Goal: Task Accomplishment & Management: Manage account settings

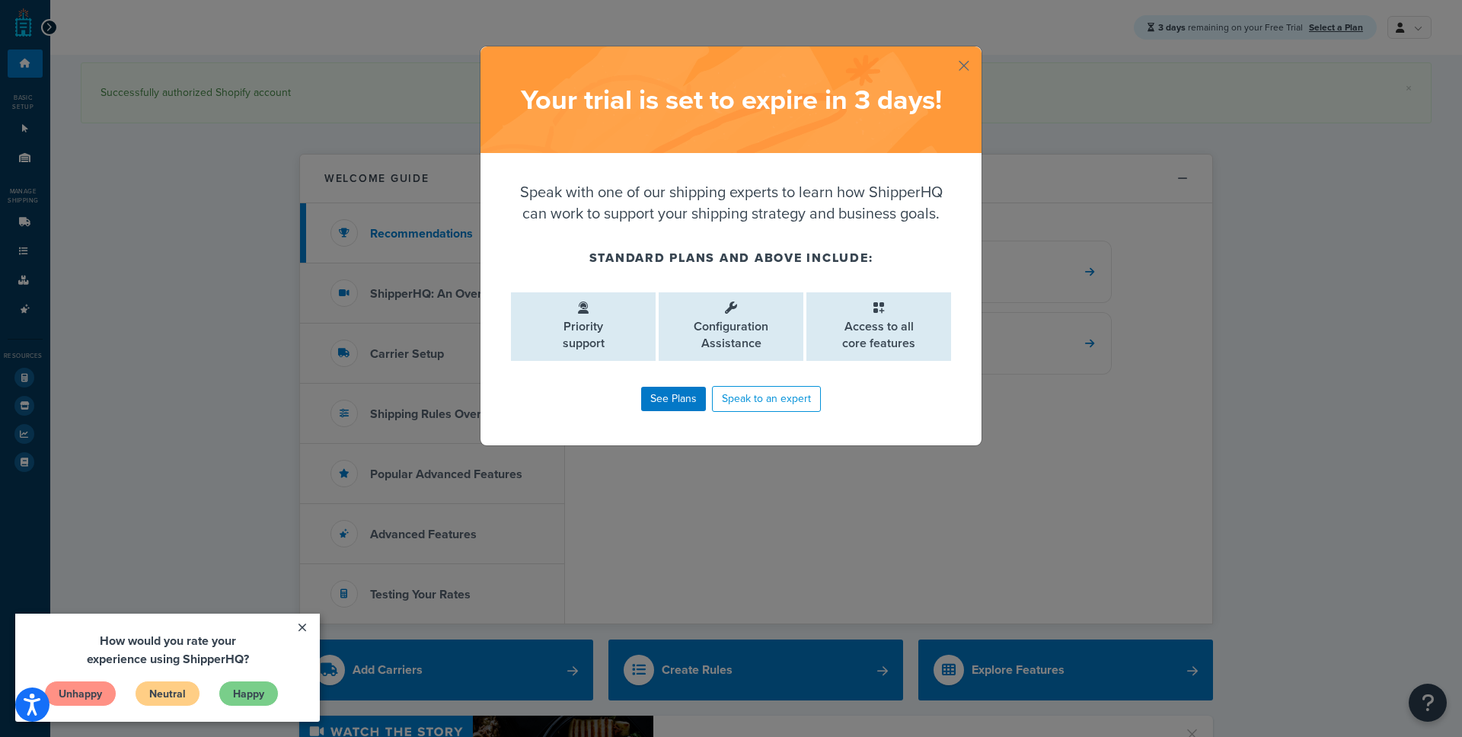
click at [978, 50] on button "button" at bounding box center [980, 48] width 4 height 4
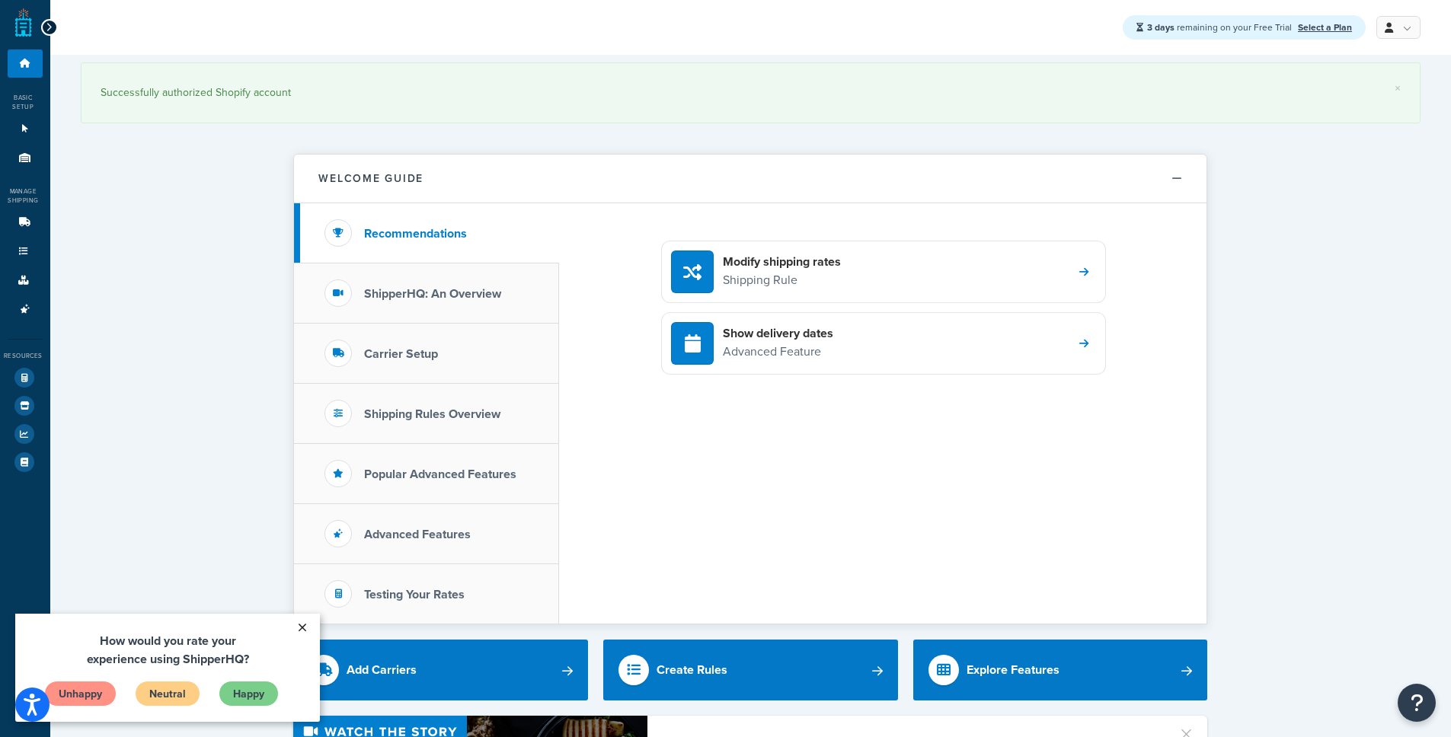
click at [303, 627] on link "×" at bounding box center [302, 627] width 27 height 27
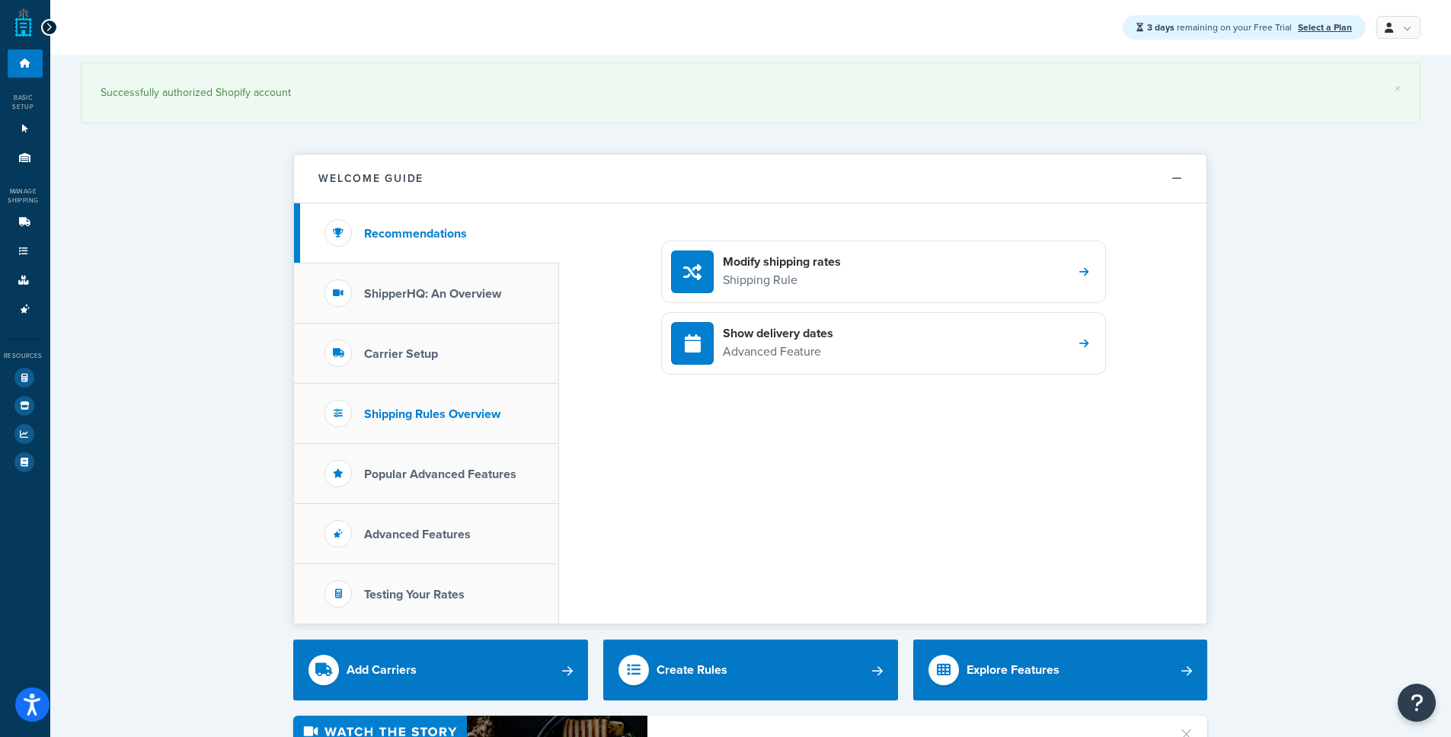
click at [366, 420] on h3 "Shipping Rules Overview" at bounding box center [432, 414] width 136 height 14
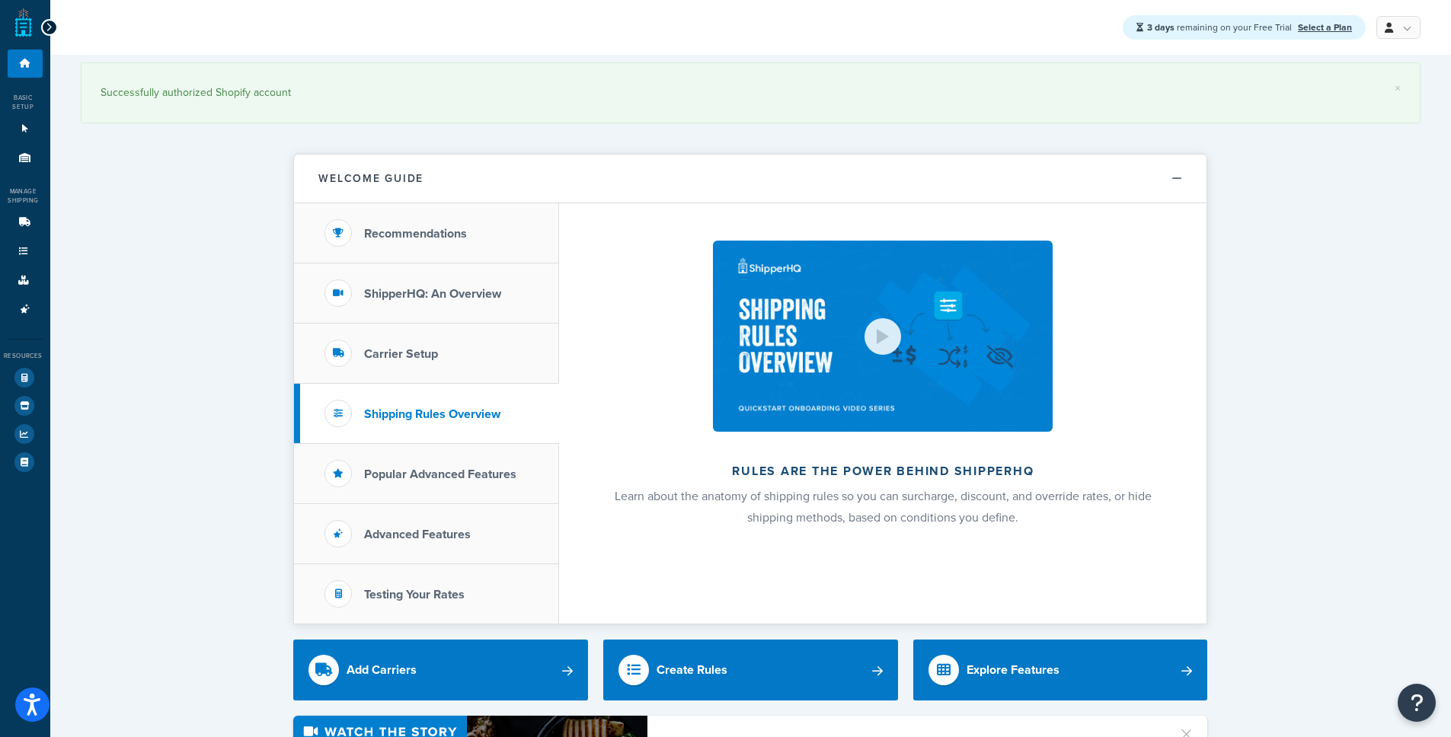
click at [52, 25] on div at bounding box center [49, 27] width 17 height 17
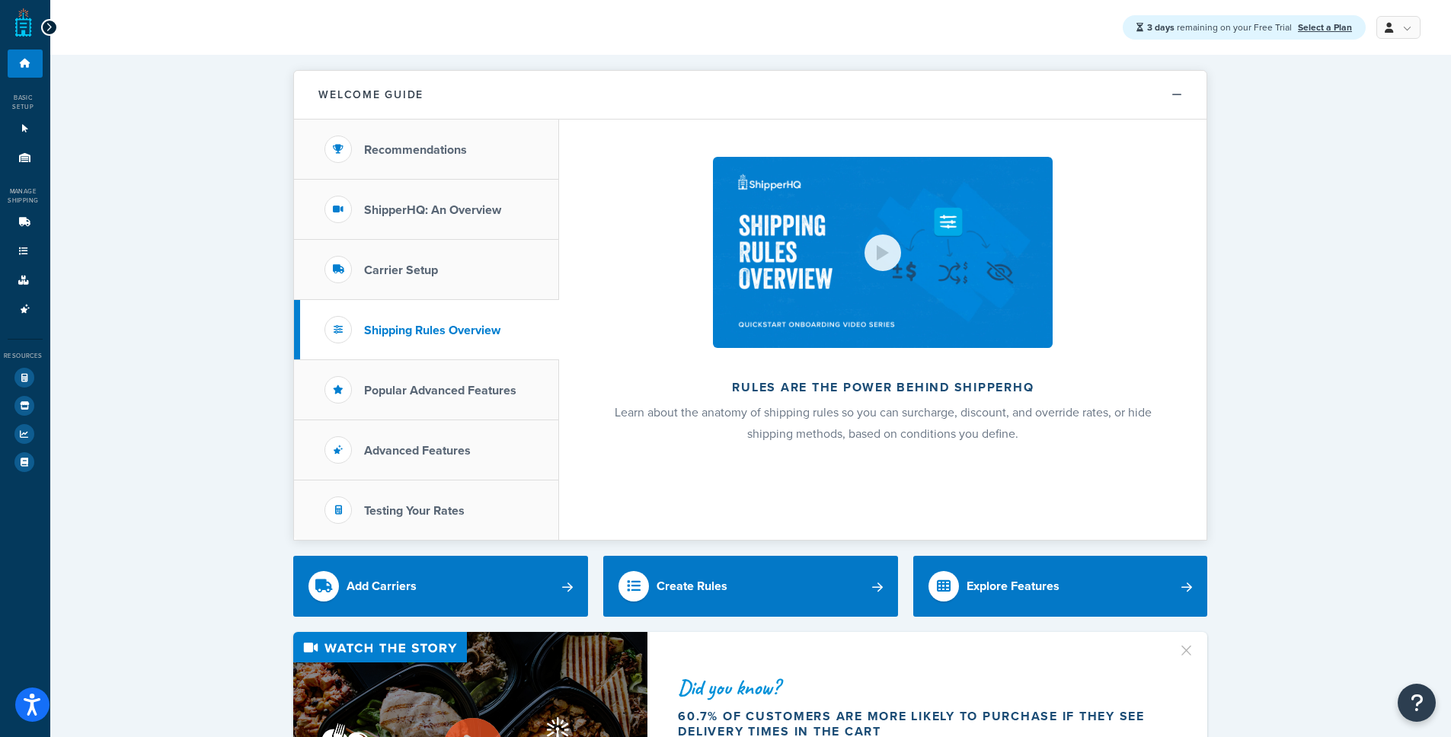
click at [46, 27] on icon at bounding box center [49, 27] width 7 height 11
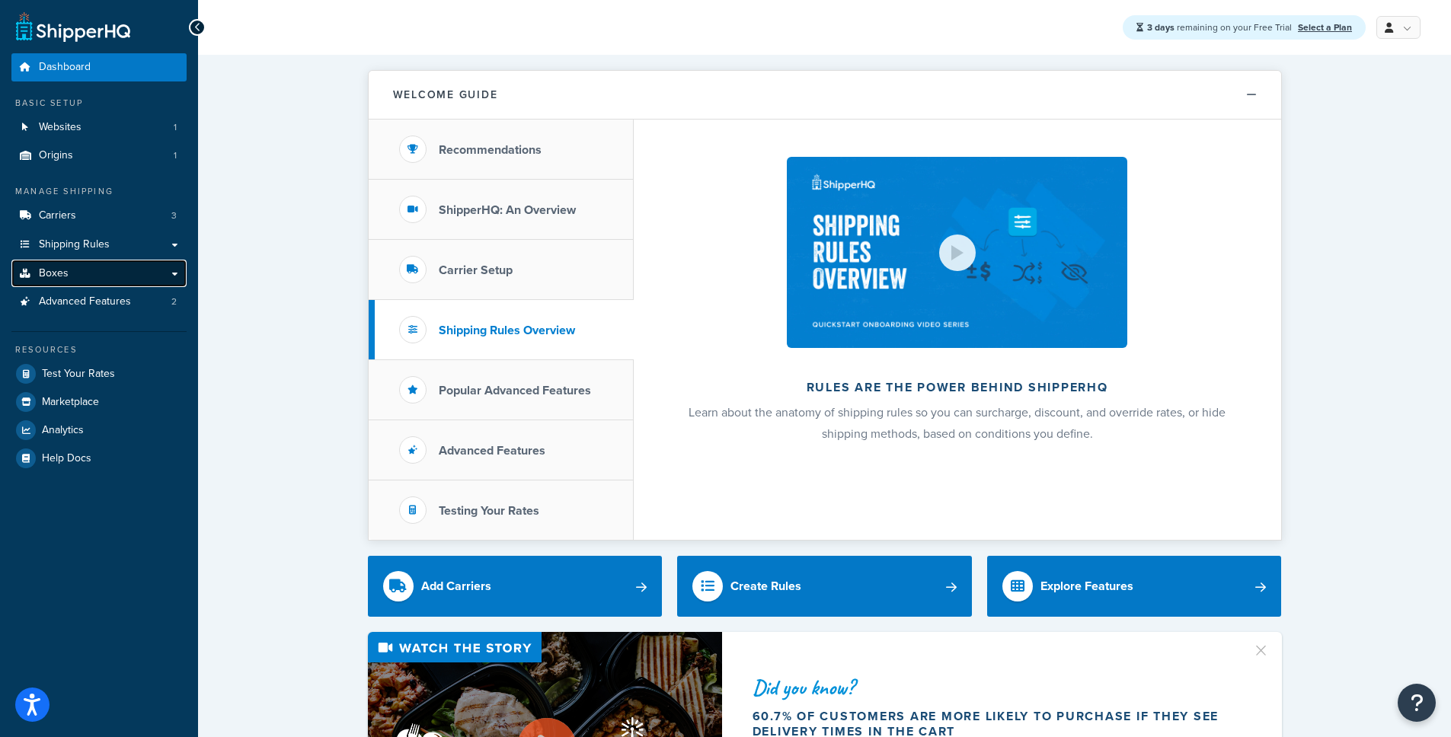
click at [173, 273] on link "Boxes" at bounding box center [98, 274] width 175 height 28
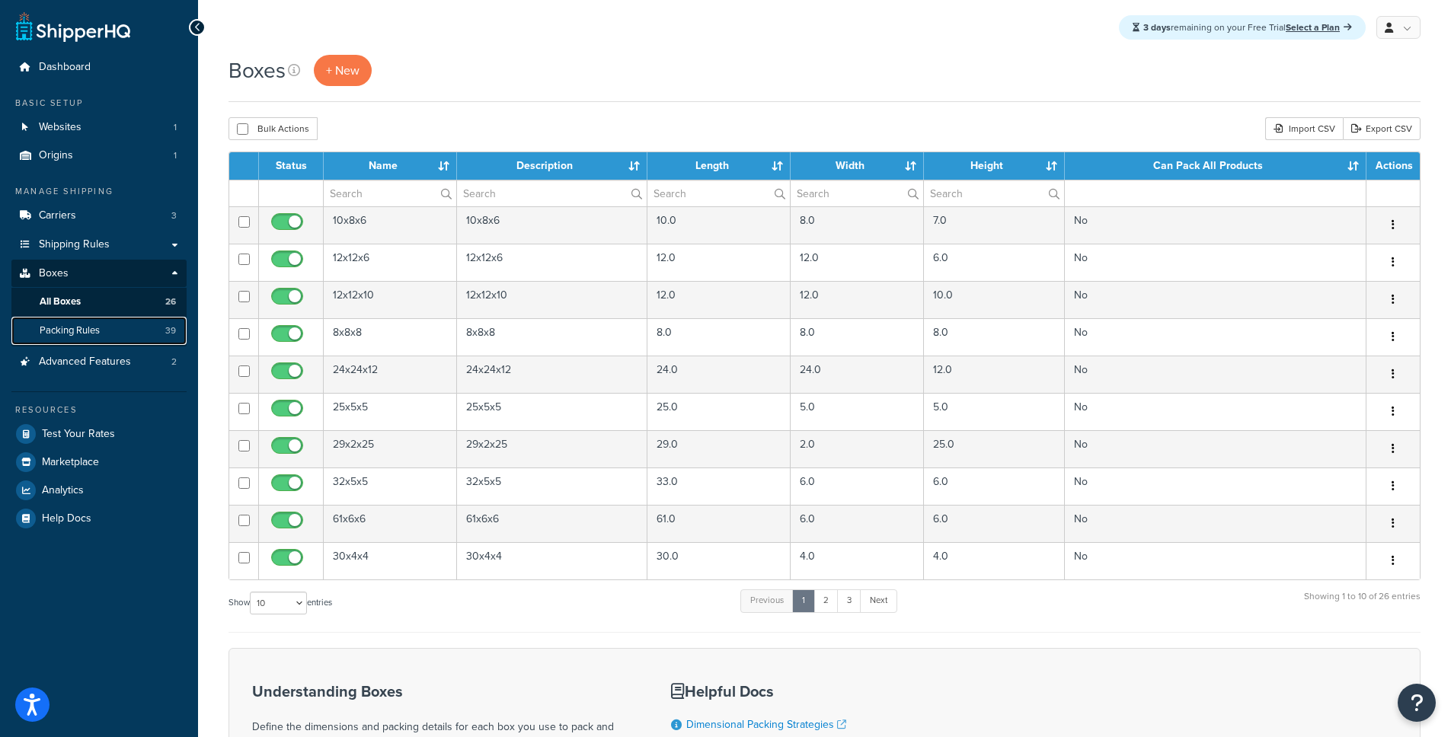
click at [125, 321] on link "Packing Rules 39" at bounding box center [98, 331] width 175 height 28
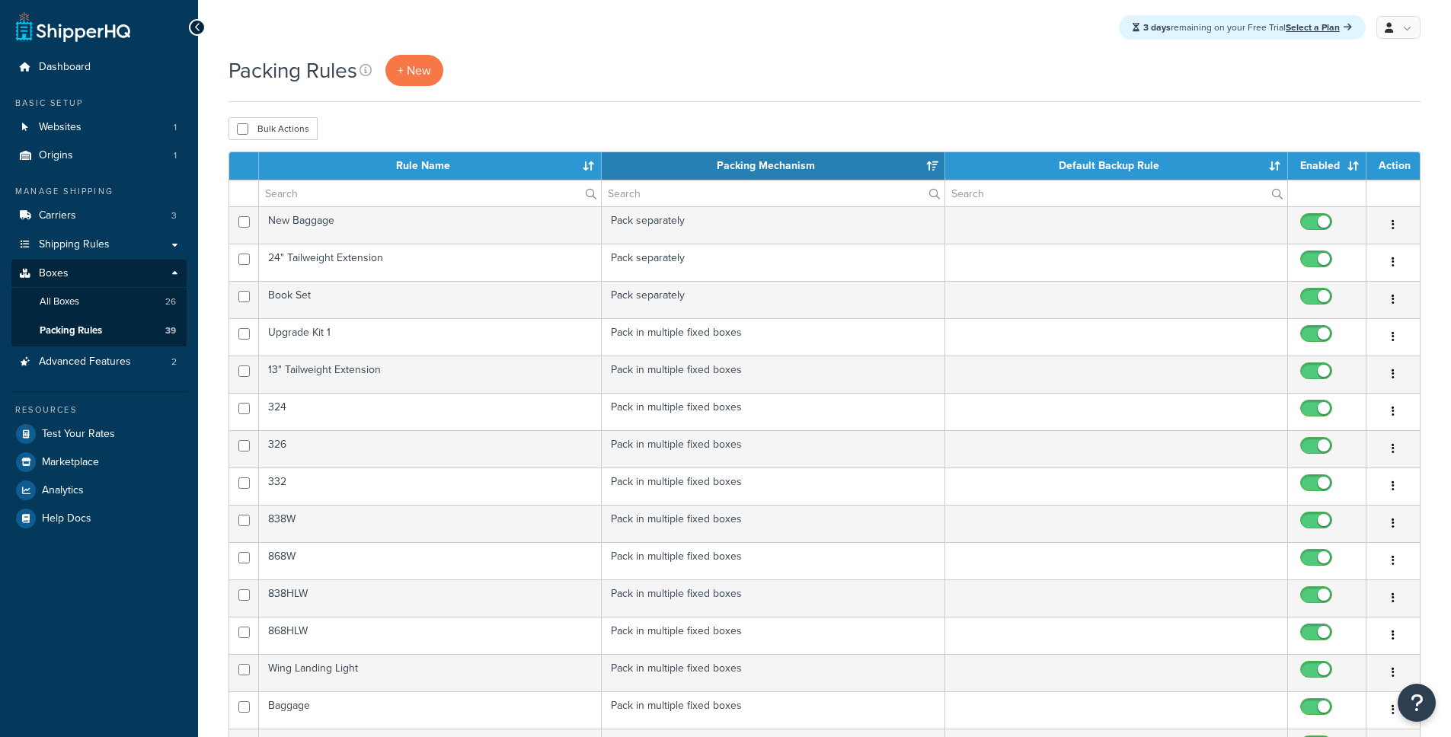
select select "15"
